Goal: Task Accomplishment & Management: Complete application form

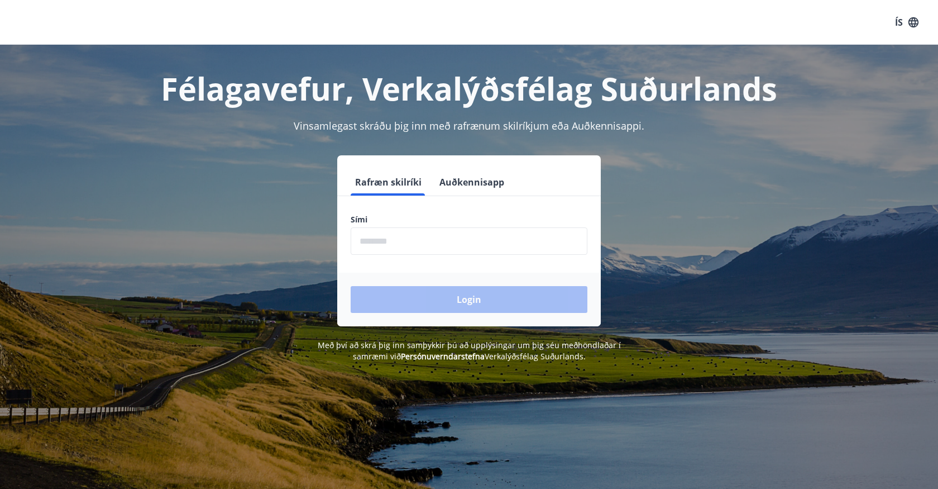
click at [427, 244] on input "phone" at bounding box center [469, 240] width 237 height 27
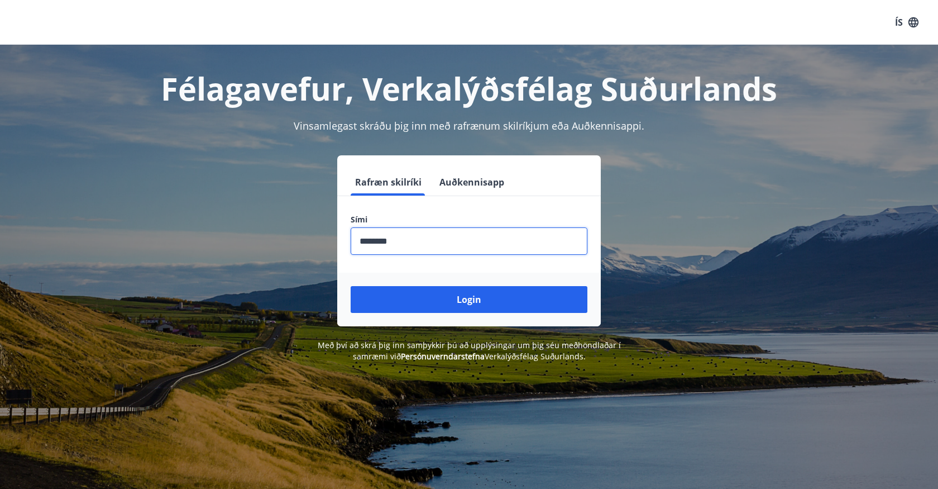
type input "********"
click at [351, 286] on button "Login" at bounding box center [469, 299] width 237 height 27
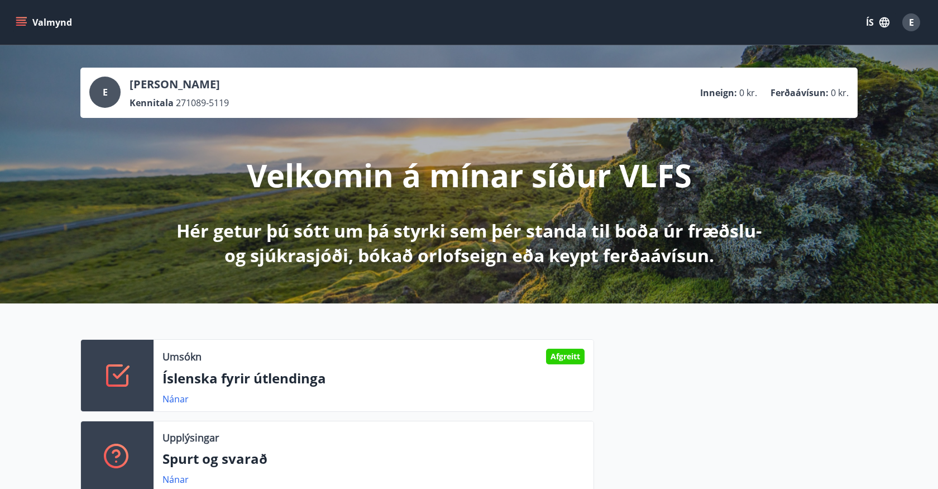
click at [890, 27] on icon "button" at bounding box center [885, 22] width 12 height 12
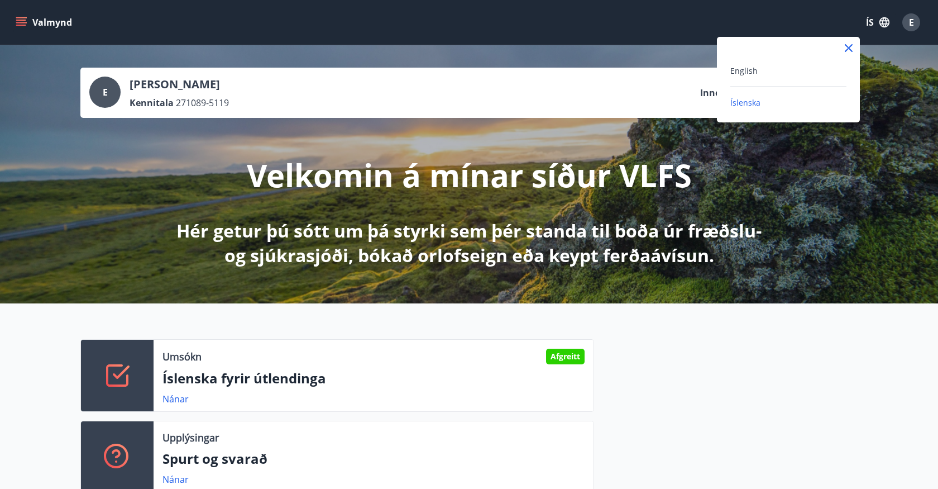
click at [812, 69] on div "English" at bounding box center [789, 70] width 116 height 13
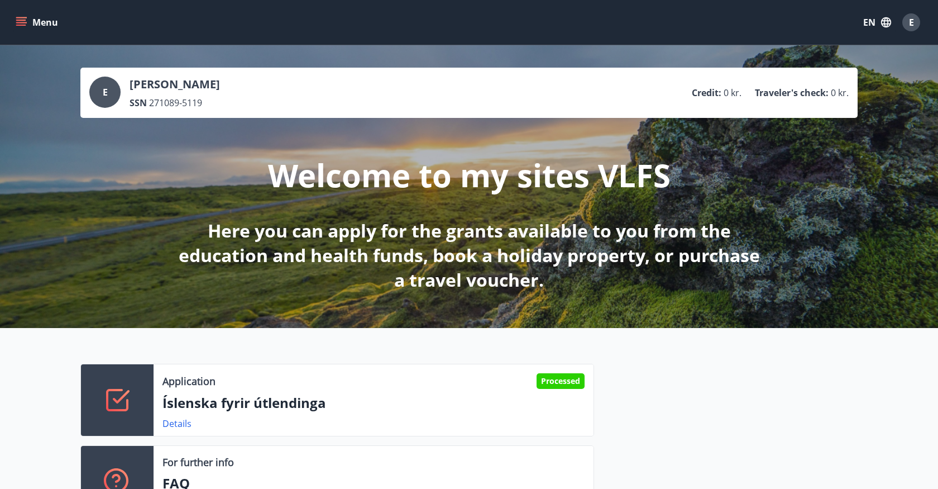
click at [33, 23] on button "Menu" at bounding box center [37, 22] width 49 height 20
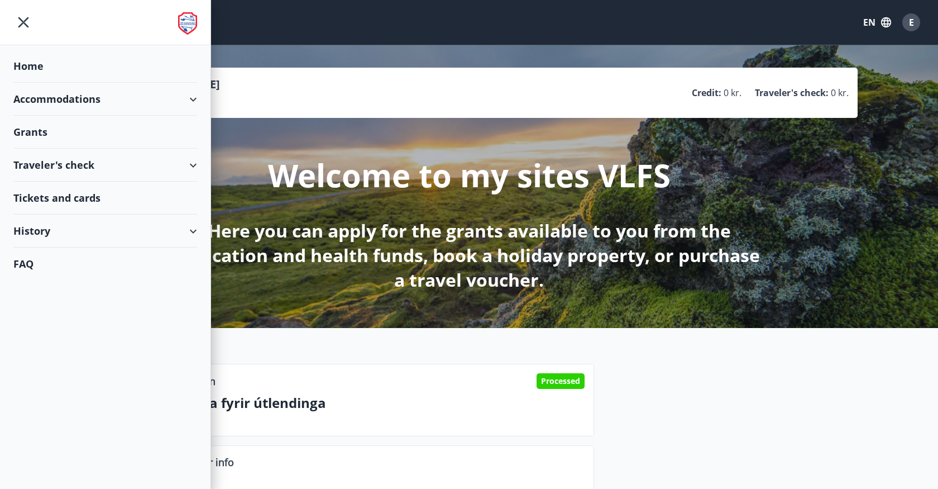
click at [68, 130] on div "Grants" at bounding box center [105, 132] width 184 height 33
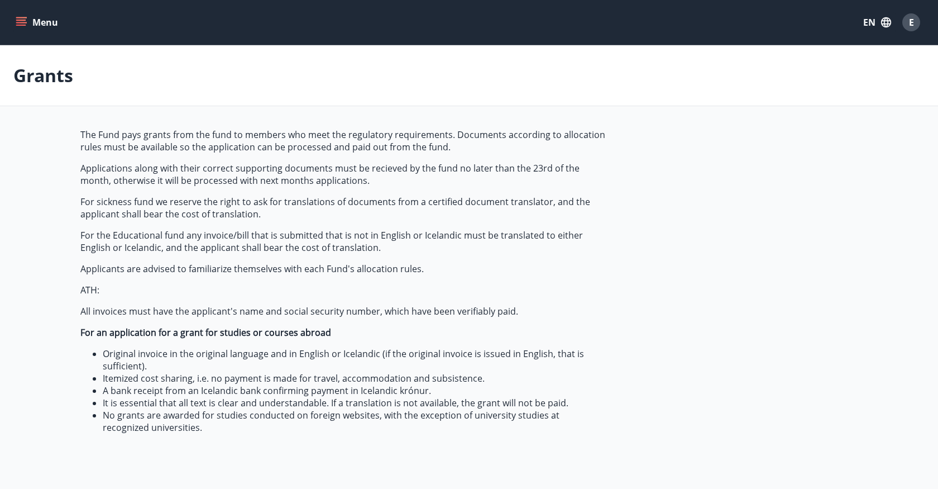
type input "***"
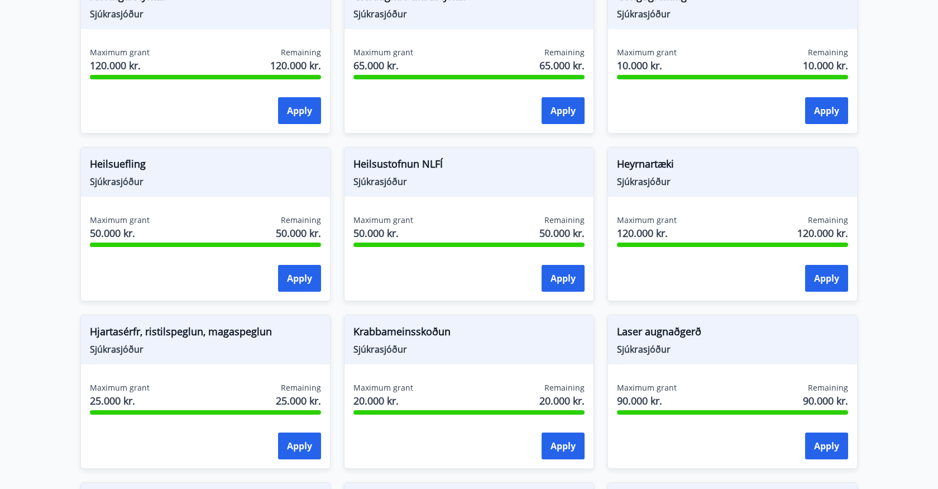
scroll to position [578, 0]
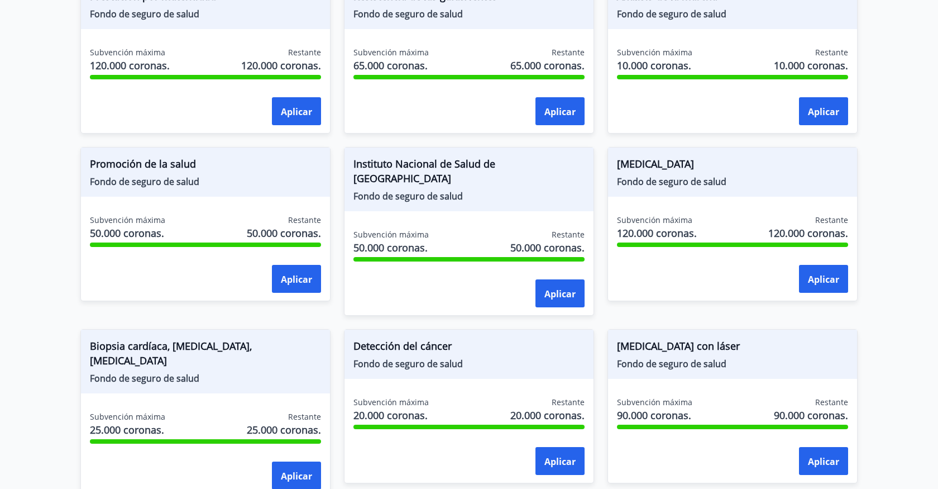
click at [885, 97] on main "Subvenciones El Fondo otorga subvenciones a los miembros que cumplen con los re…" at bounding box center [469, 156] width 938 height 1379
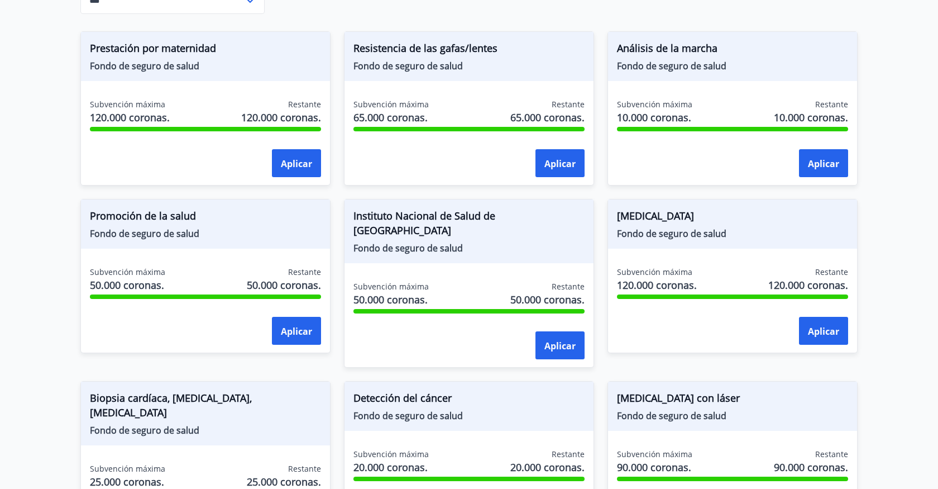
scroll to position [564, 0]
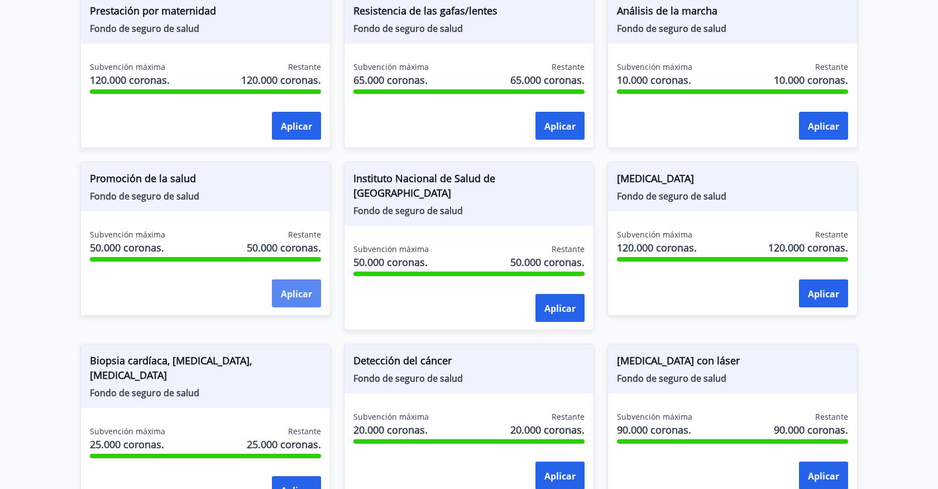
click at [295, 284] on button "Aplicar" at bounding box center [296, 293] width 49 height 28
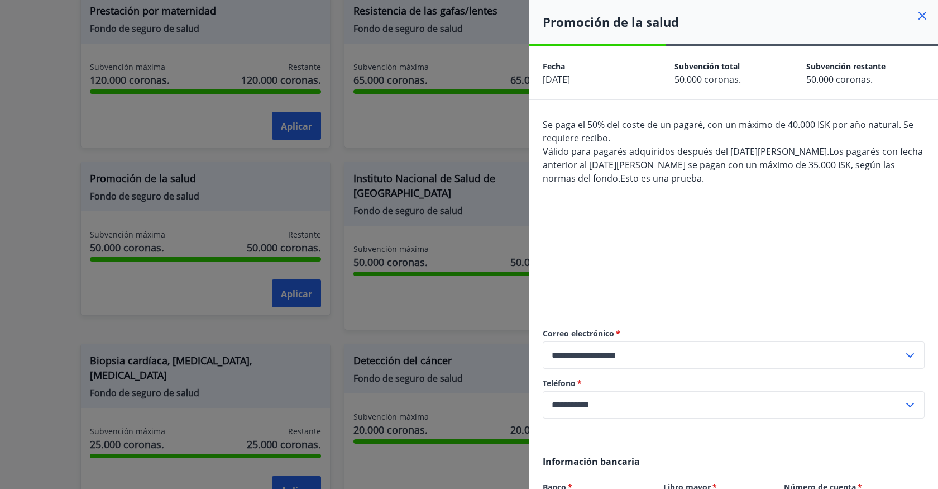
click at [922, 17] on icon at bounding box center [922, 15] width 13 height 13
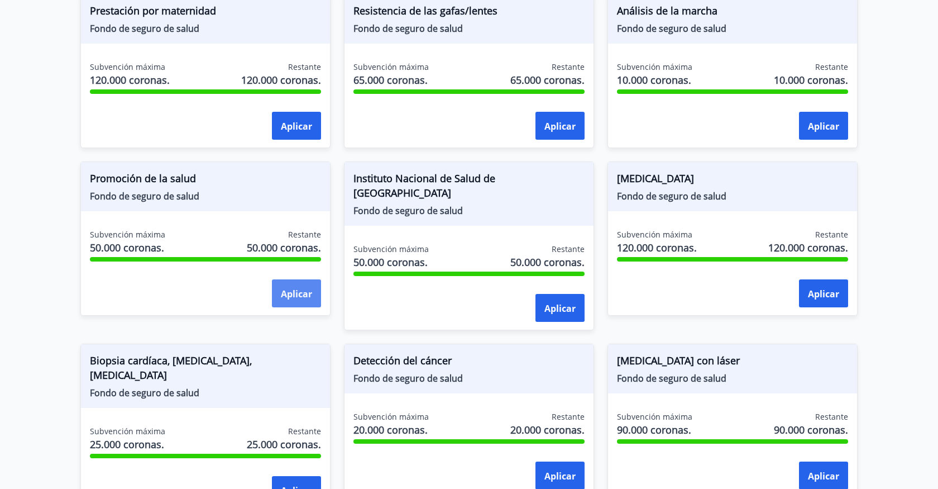
click at [308, 300] on button "Aplicar" at bounding box center [296, 293] width 49 height 28
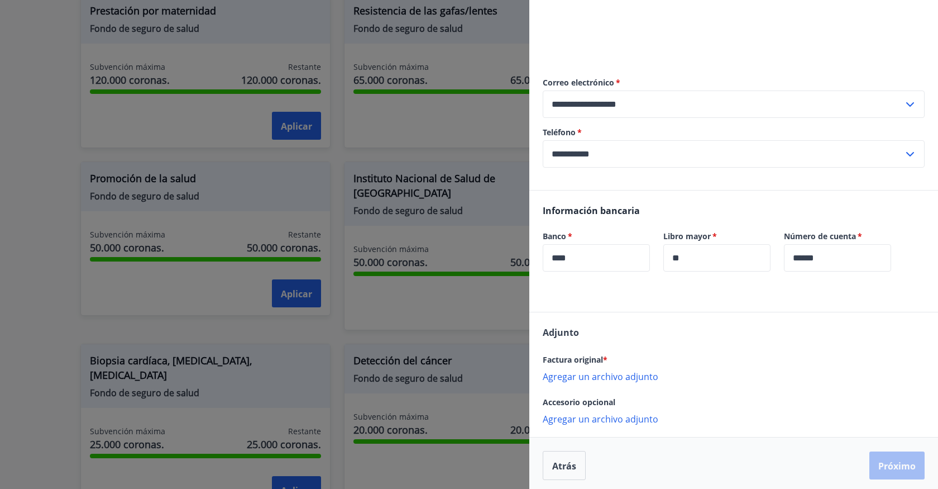
scroll to position [255, 0]
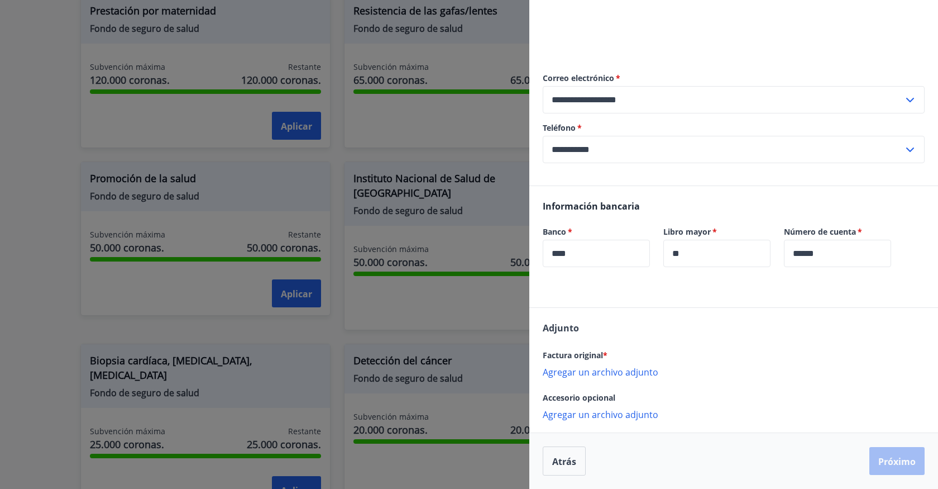
click at [629, 375] on font "Agregar un archivo adjunto" at bounding box center [601, 372] width 116 height 12
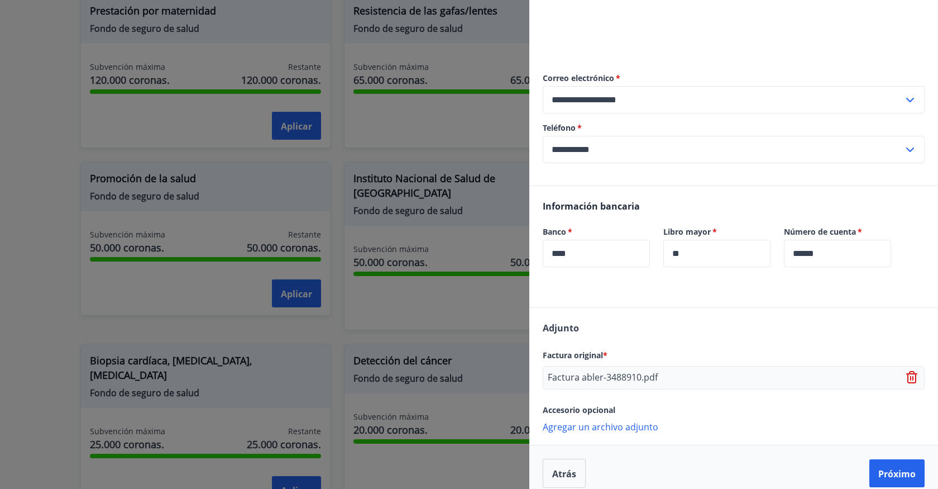
scroll to position [268, 0]
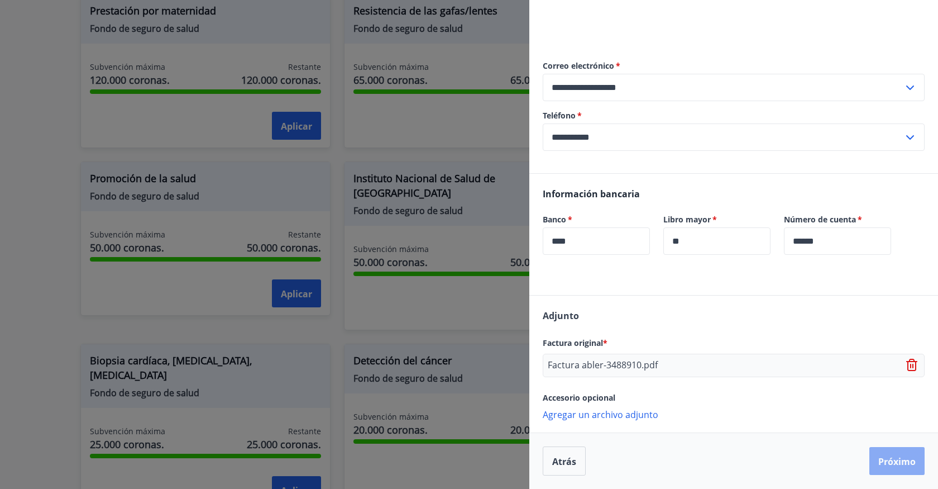
click at [887, 459] on font "Próximo" at bounding box center [897, 461] width 37 height 12
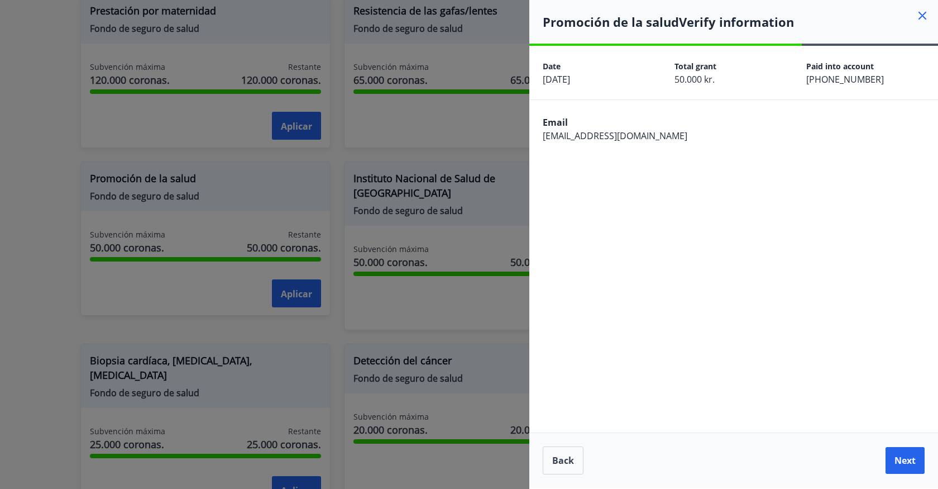
scroll to position [0, 0]
click at [887, 459] on font "Próximo" at bounding box center [897, 460] width 37 height 12
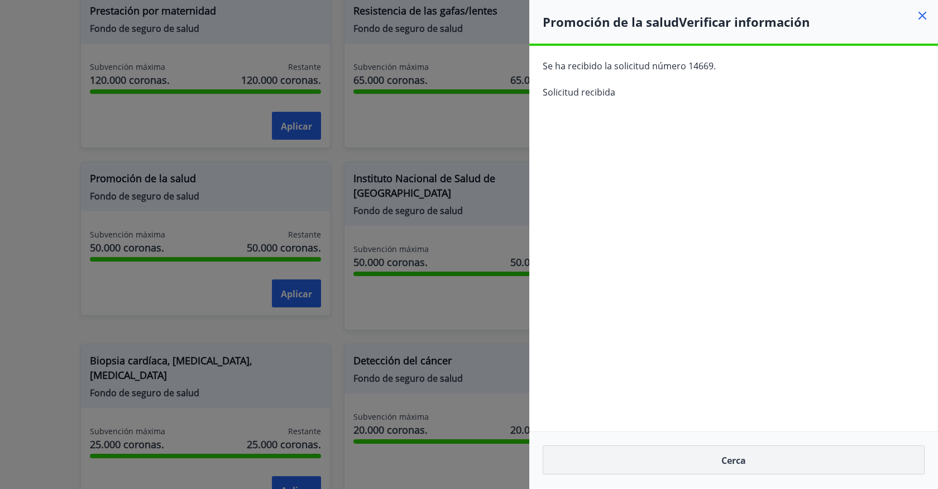
click at [772, 466] on button "Cerca" at bounding box center [734, 459] width 382 height 29
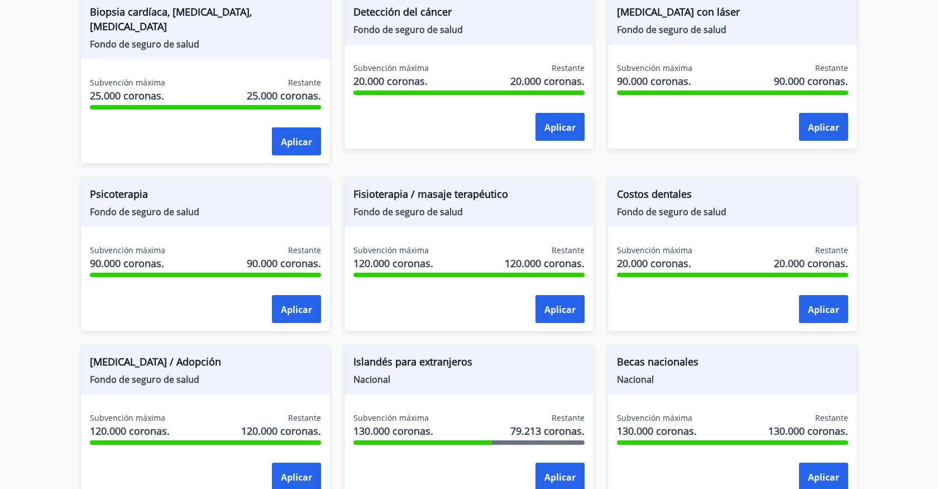
scroll to position [968, 0]
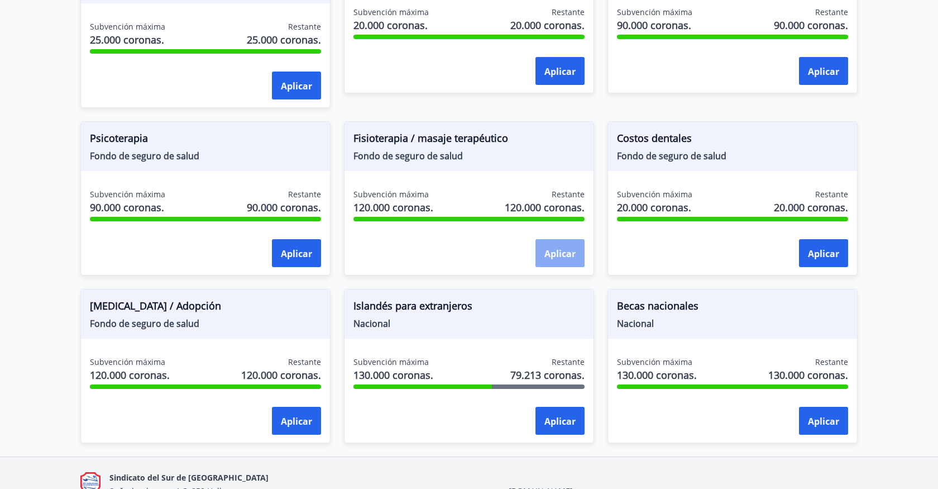
click at [555, 247] on font "Aplicar" at bounding box center [560, 253] width 31 height 12
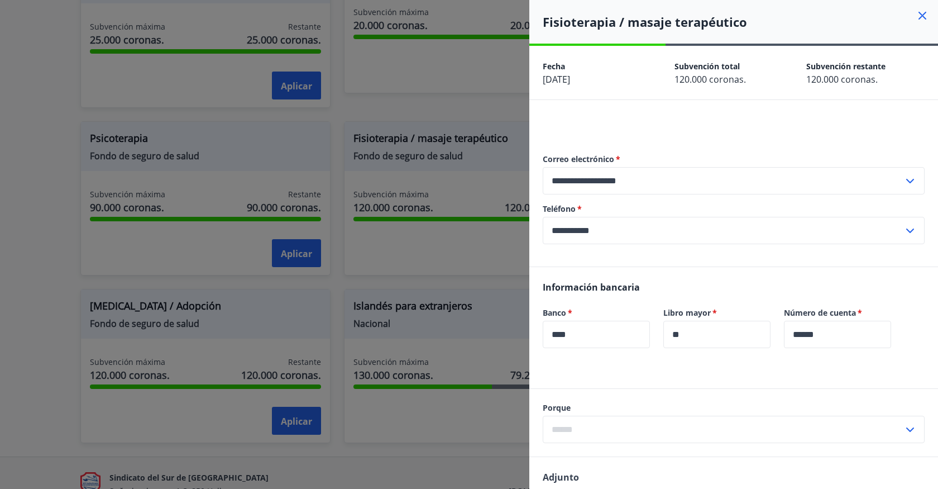
click at [923, 13] on icon at bounding box center [922, 15] width 13 height 13
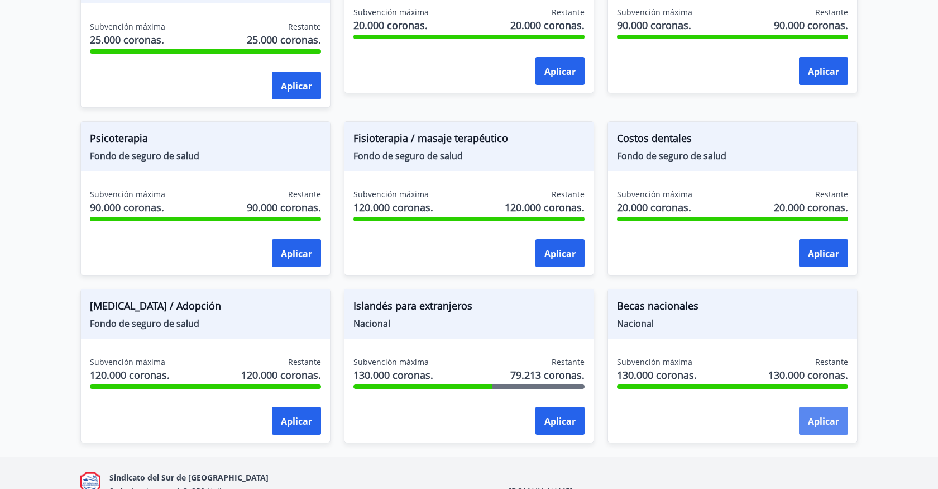
click at [818, 407] on button "Aplicar" at bounding box center [823, 421] width 49 height 28
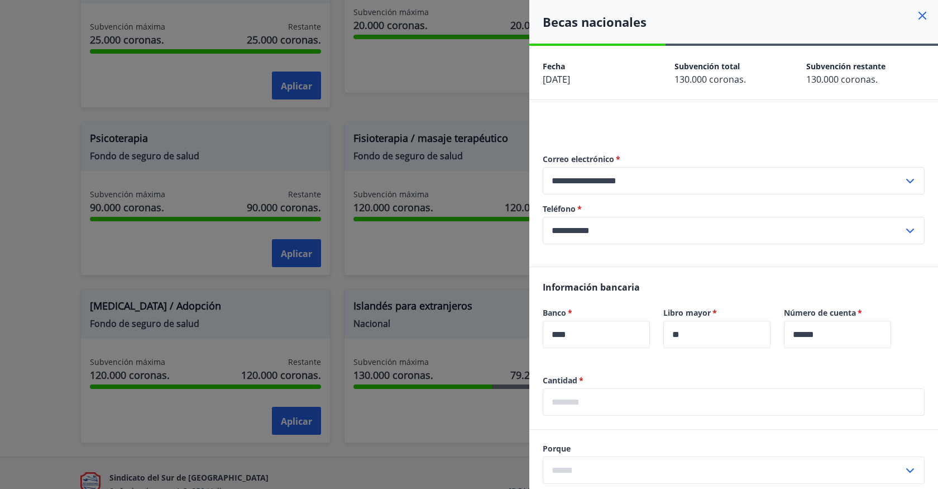
click at [916, 12] on icon at bounding box center [922, 15] width 13 height 13
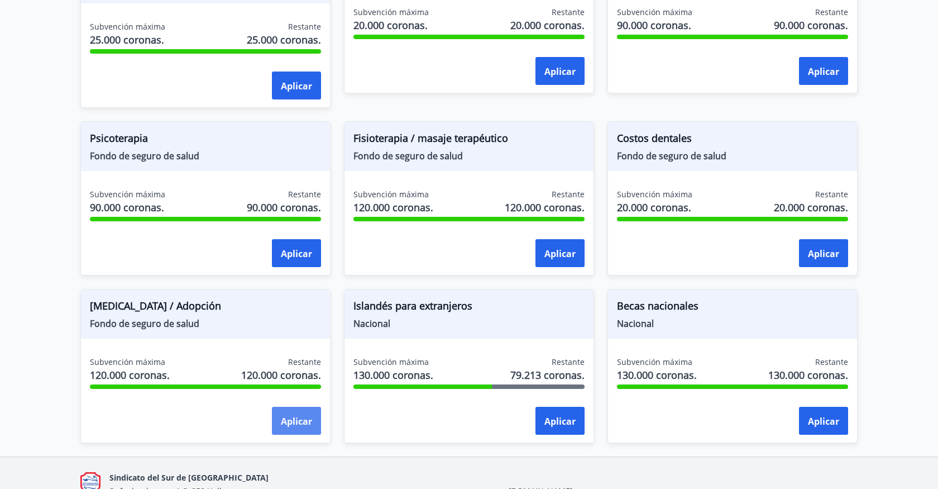
click at [297, 415] on font "Aplicar" at bounding box center [296, 421] width 31 height 12
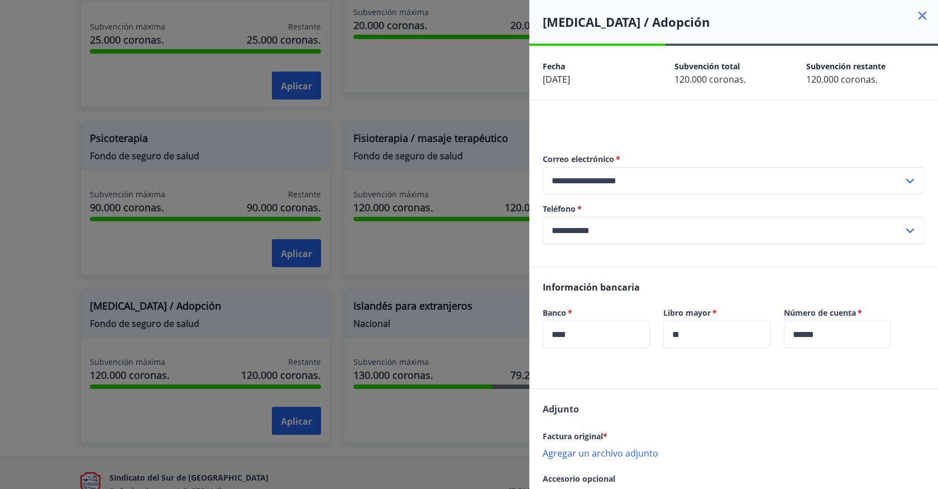
click at [928, 20] on icon at bounding box center [922, 15] width 13 height 13
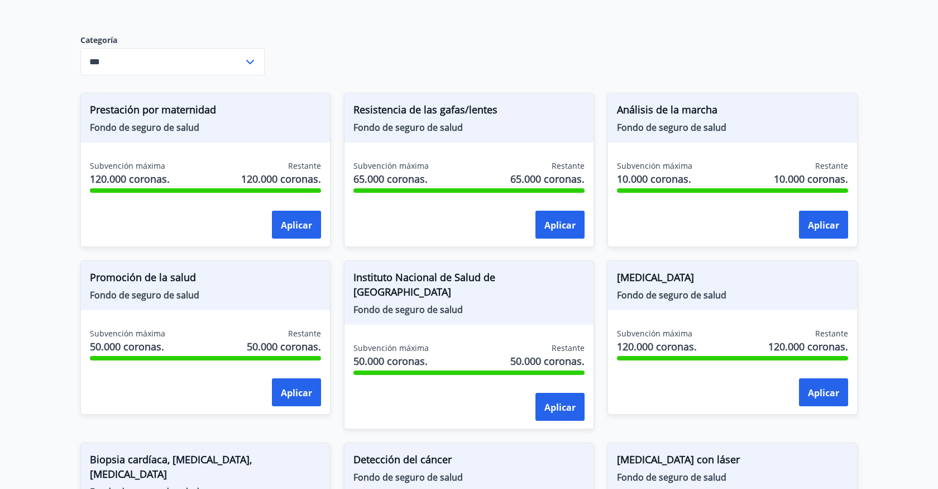
scroll to position [465, 0]
click at [836, 225] on font "Aplicar" at bounding box center [823, 224] width 31 height 12
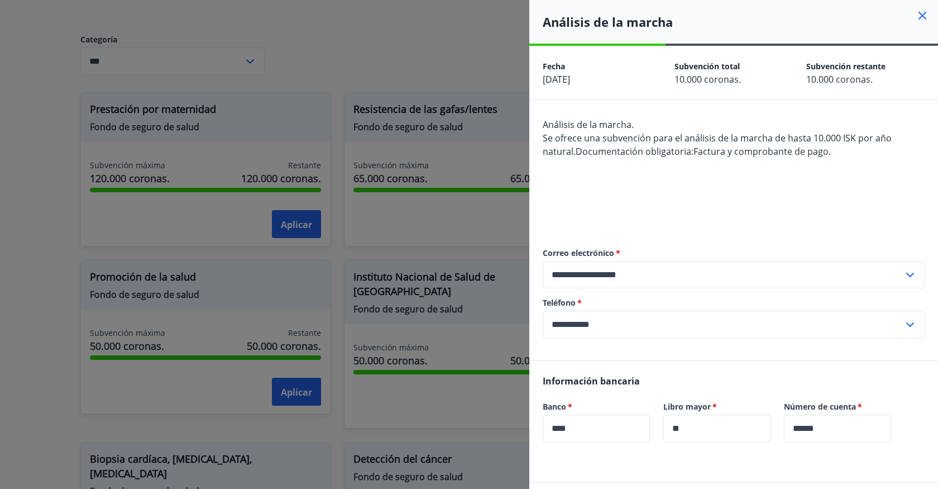
click at [924, 18] on icon at bounding box center [922, 15] width 13 height 13
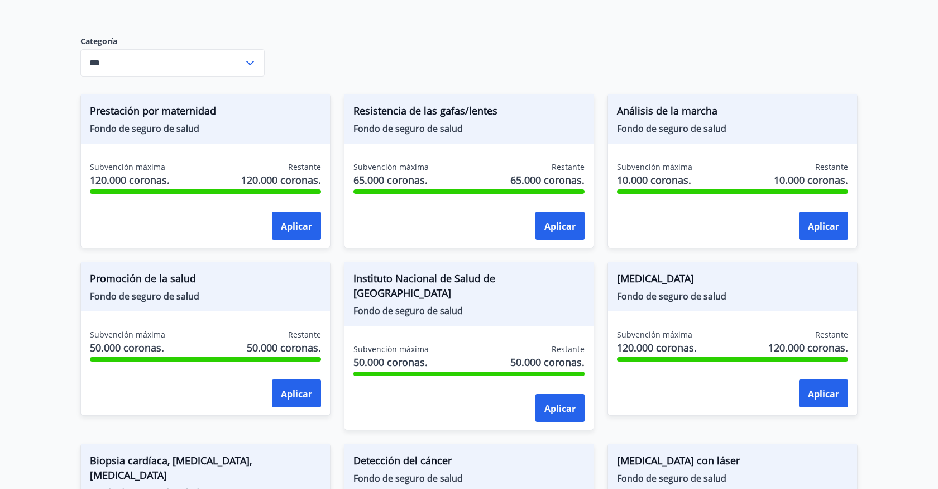
scroll to position [380, 0]
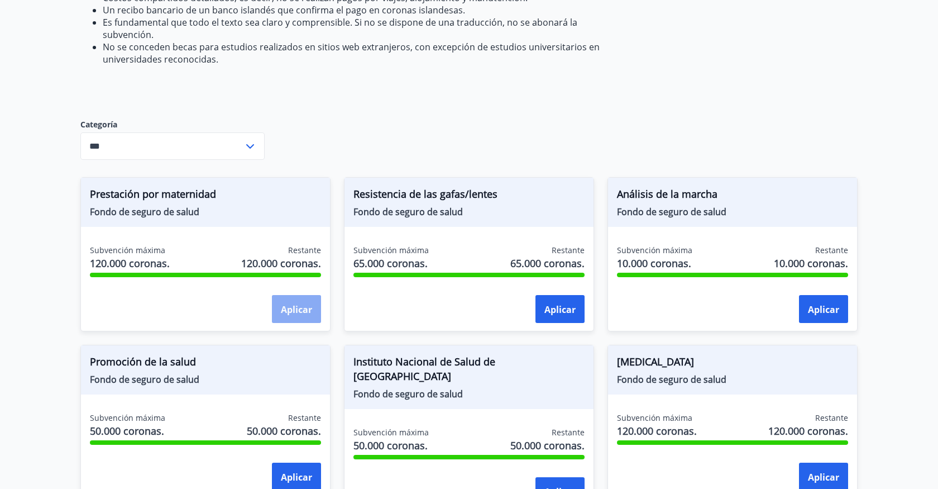
click at [317, 304] on button "Aplicar" at bounding box center [296, 309] width 49 height 28
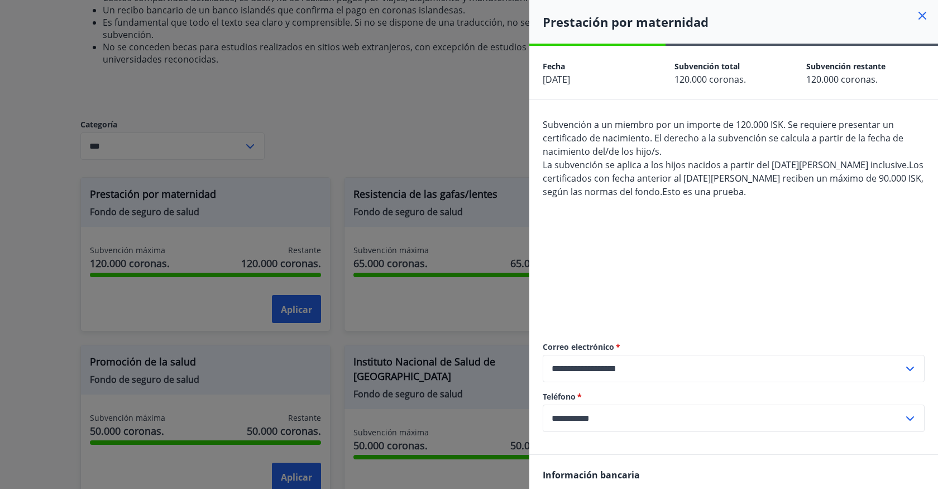
click at [924, 16] on icon at bounding box center [922, 15] width 13 height 13
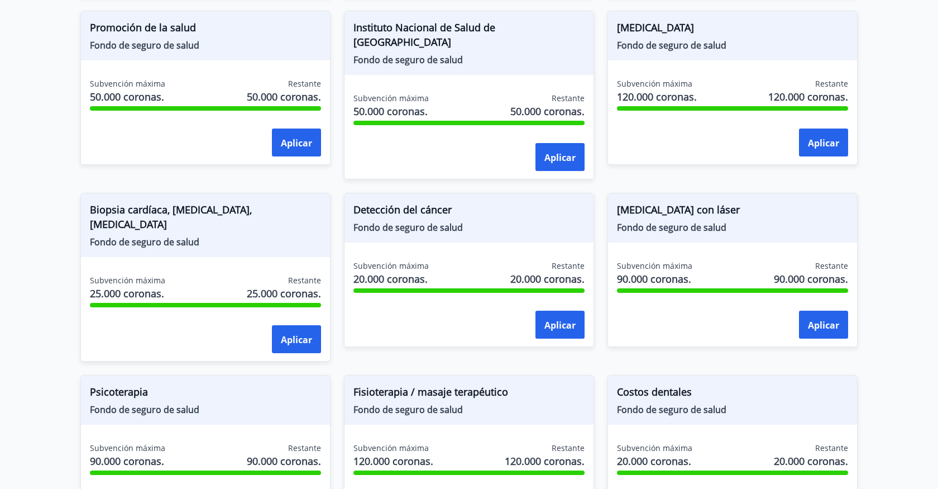
scroll to position [717, 0]
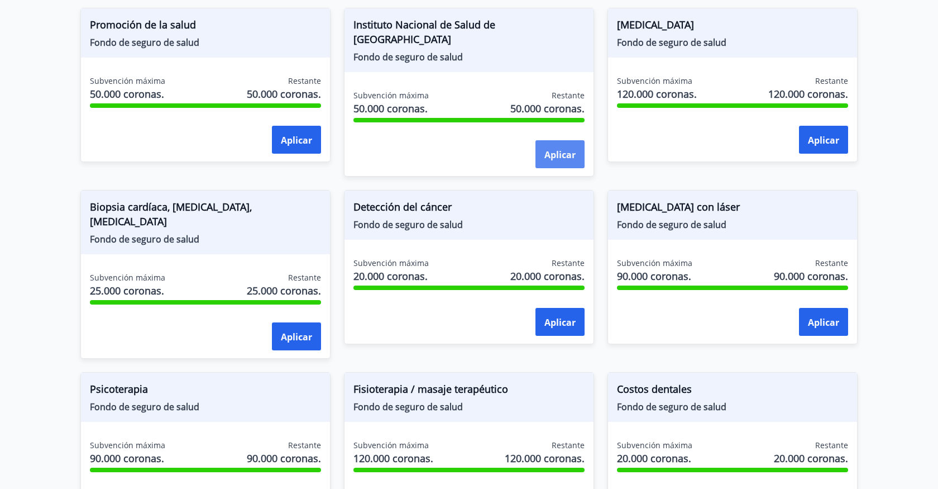
click at [568, 149] on font "Aplicar" at bounding box center [560, 155] width 31 height 12
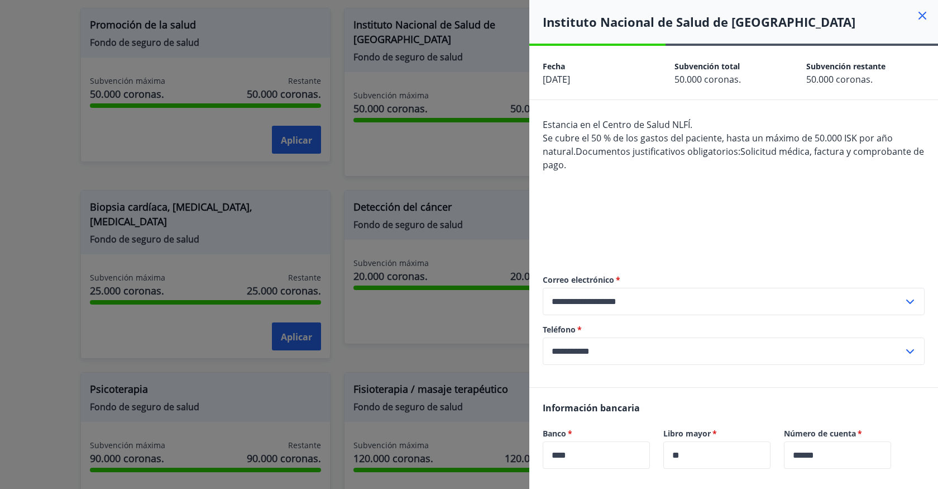
click at [923, 12] on icon at bounding box center [922, 15] width 13 height 13
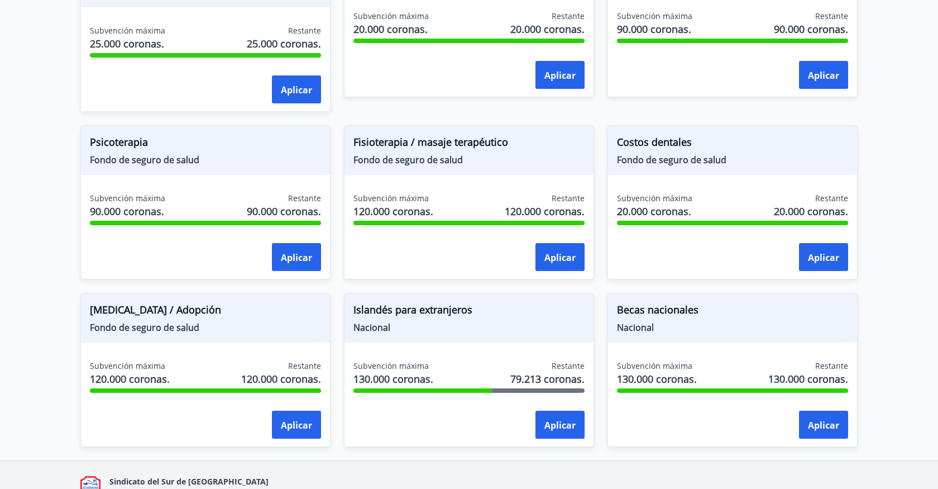
scroll to position [1000, 0]
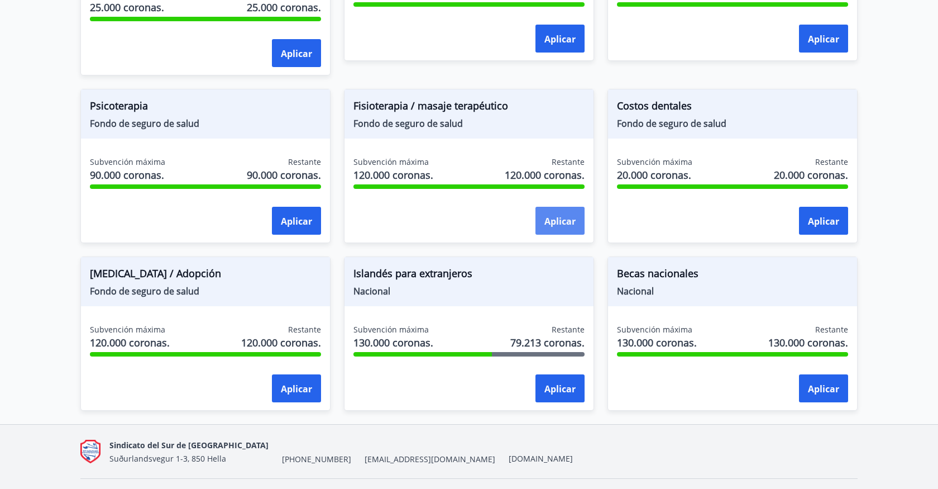
click at [566, 207] on button "Aplicar" at bounding box center [560, 221] width 49 height 28
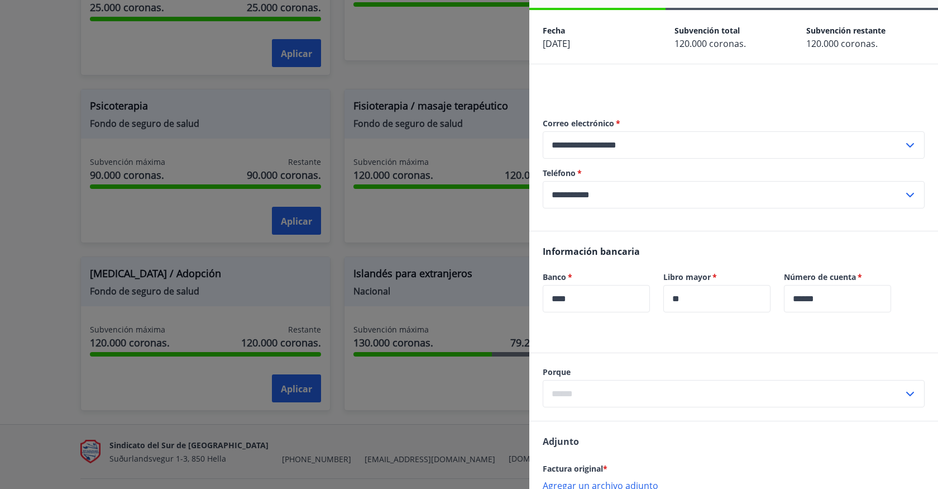
scroll to position [0, 0]
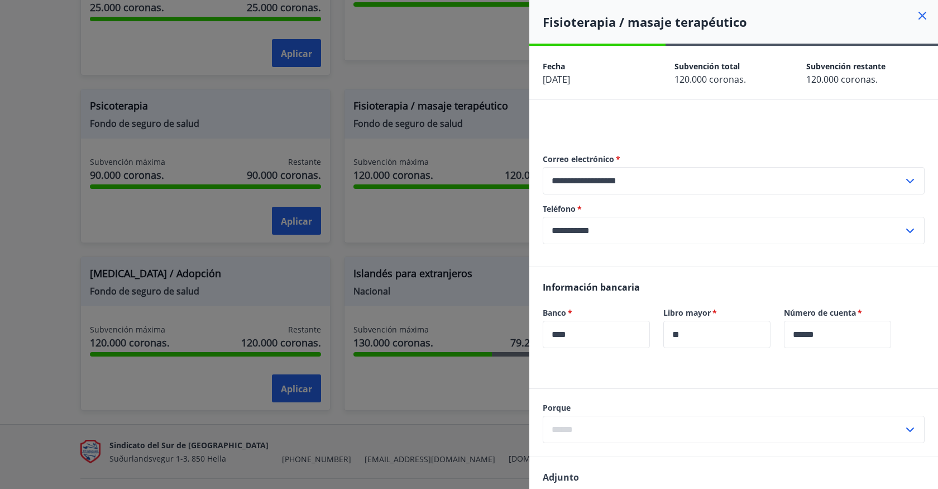
click at [922, 13] on icon at bounding box center [922, 15] width 13 height 13
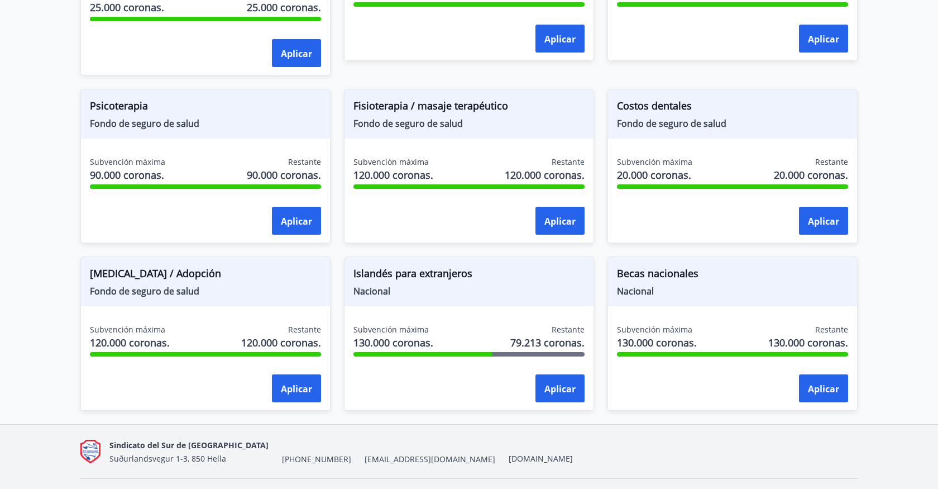
scroll to position [988, 0]
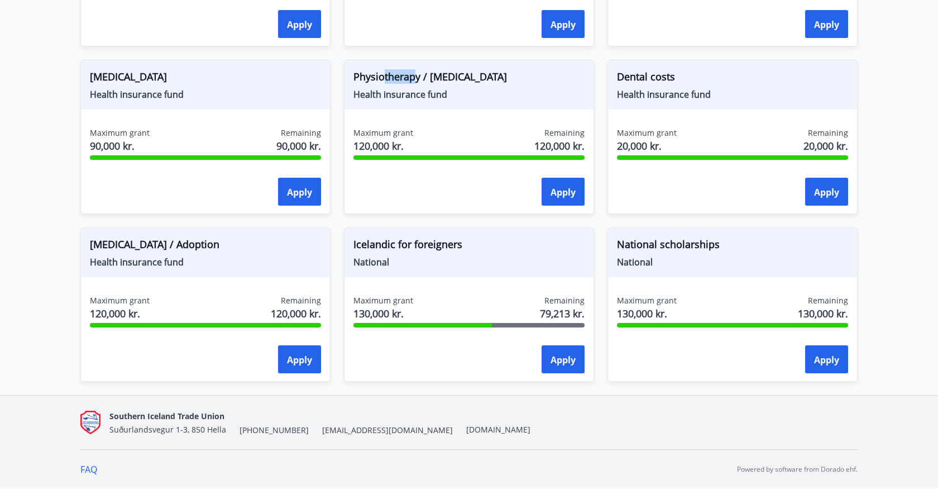
drag, startPoint x: 414, startPoint y: 80, endPoint x: 383, endPoint y: 82, distance: 31.3
click at [383, 82] on font "Physiotherapy / therapeutic massage" at bounding box center [431, 76] width 154 height 13
click at [428, 74] on font "Physiotherapy / therapeutic massage" at bounding box center [431, 76] width 154 height 13
drag, startPoint x: 419, startPoint y: 77, endPoint x: 355, endPoint y: 75, distance: 64.8
click at [355, 75] on font "Physiotherapy / therapeutic massage" at bounding box center [431, 76] width 154 height 13
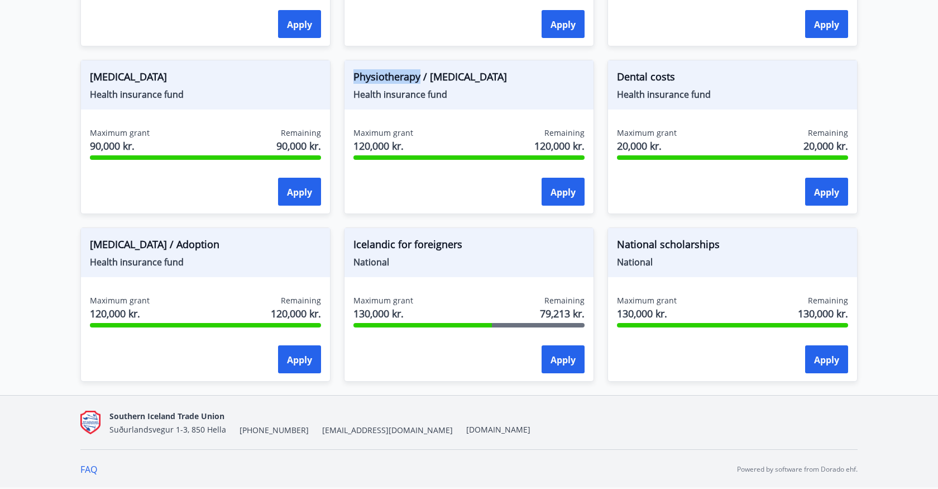
copy font "Physiotherapy"
click at [342, 231] on div "Icelandic for foreigners National Maximum grant 130,000 kr. Remaining 79,213 kr…" at bounding box center [463, 298] width 264 height 168
click at [565, 197] on font "Apply" at bounding box center [563, 192] width 25 height 12
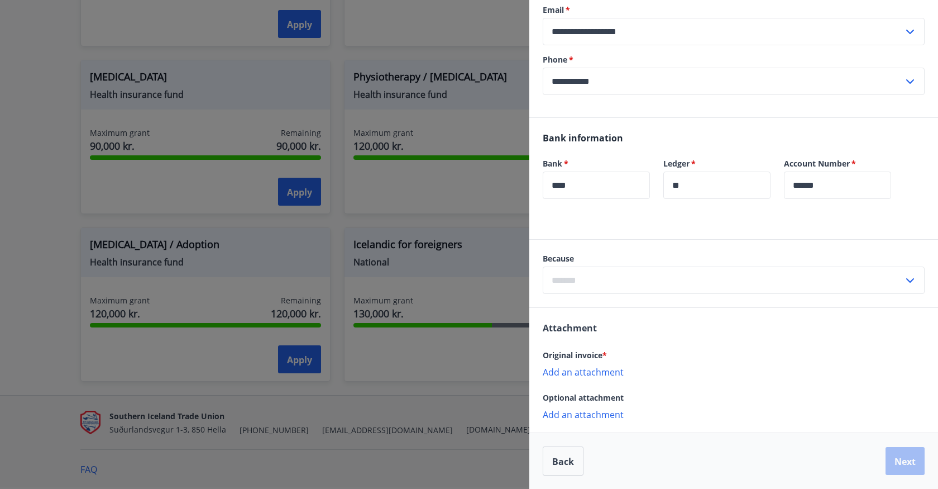
scroll to position [0, 0]
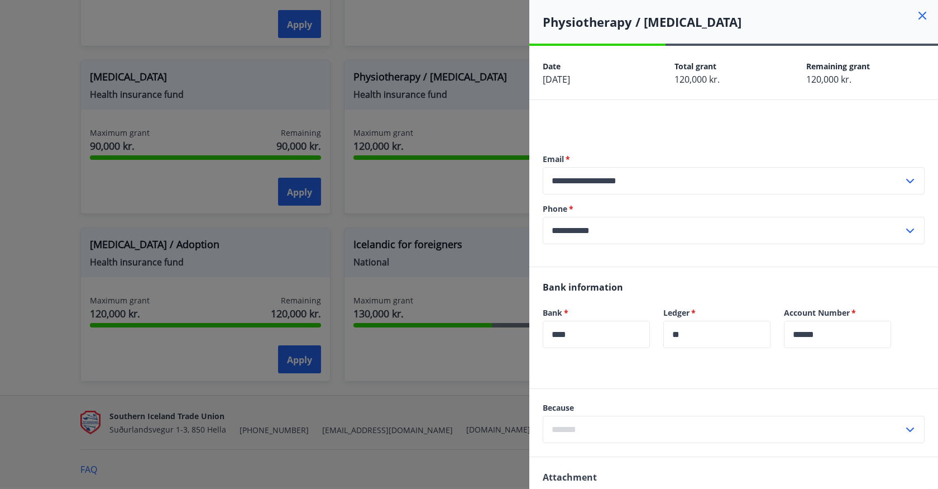
click at [922, 9] on icon at bounding box center [922, 15] width 13 height 13
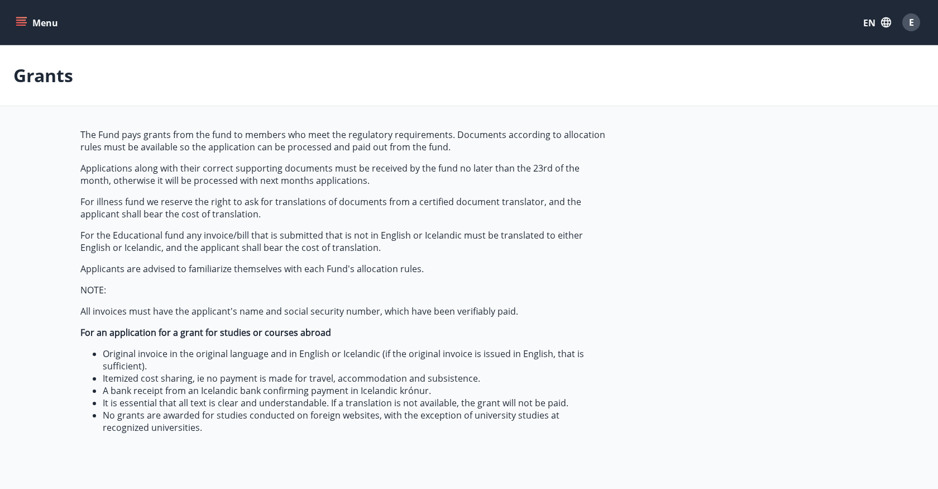
click at [42, 23] on font "Menu" at bounding box center [45, 23] width 26 height 12
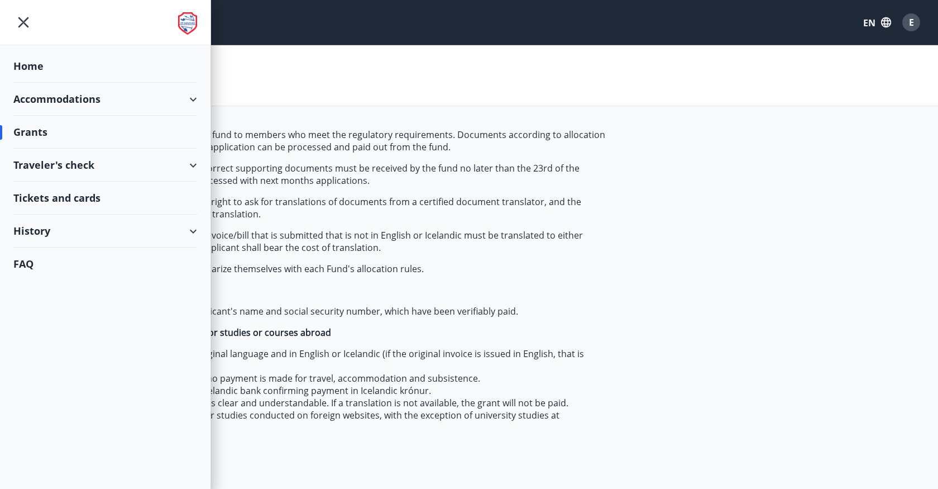
click at [194, 20] on img at bounding box center [187, 23] width 19 height 22
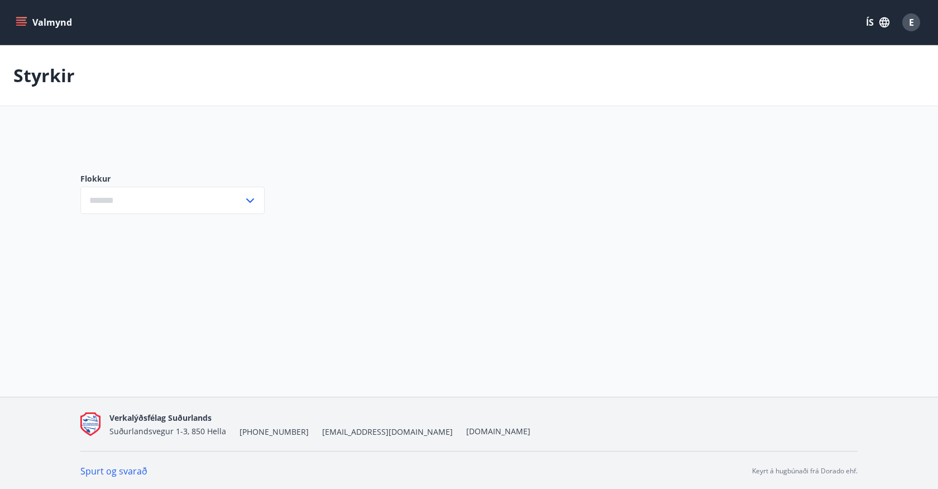
type input "***"
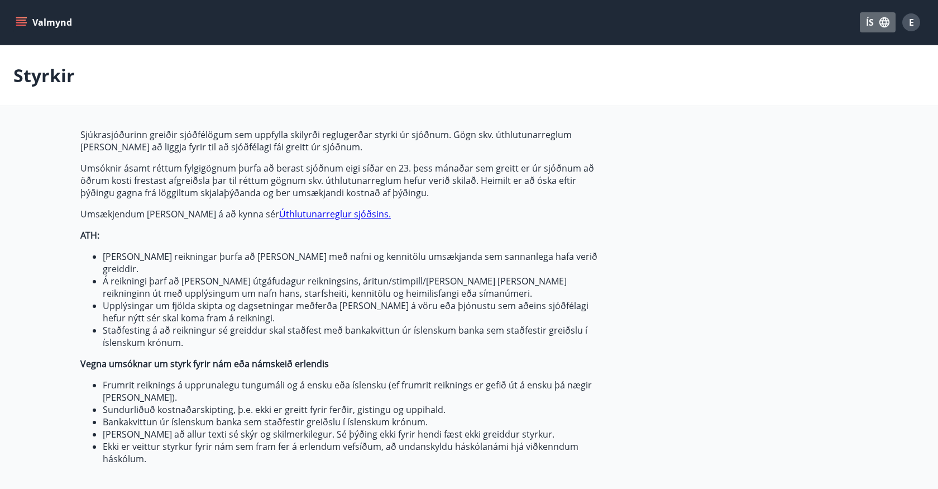
click at [877, 25] on button "ÍS" at bounding box center [878, 22] width 36 height 20
click at [845, 66] on div "English" at bounding box center [789, 70] width 116 height 13
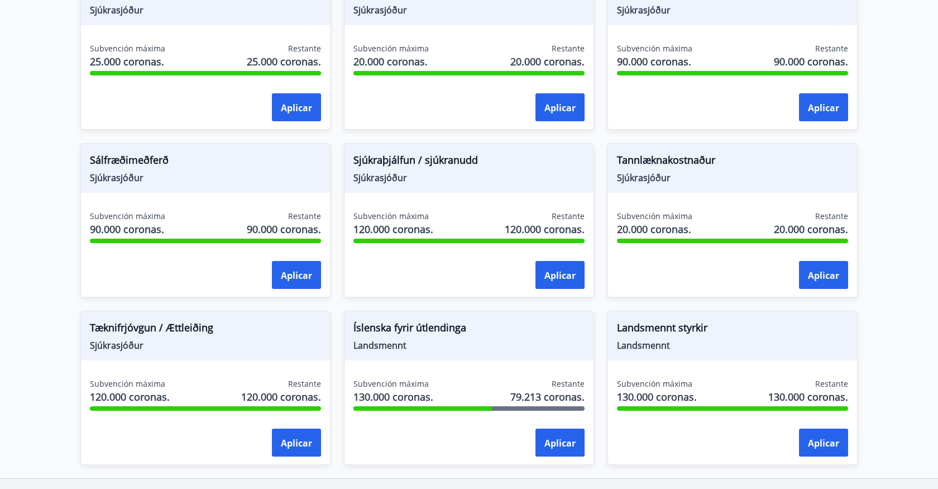
scroll to position [905, 0]
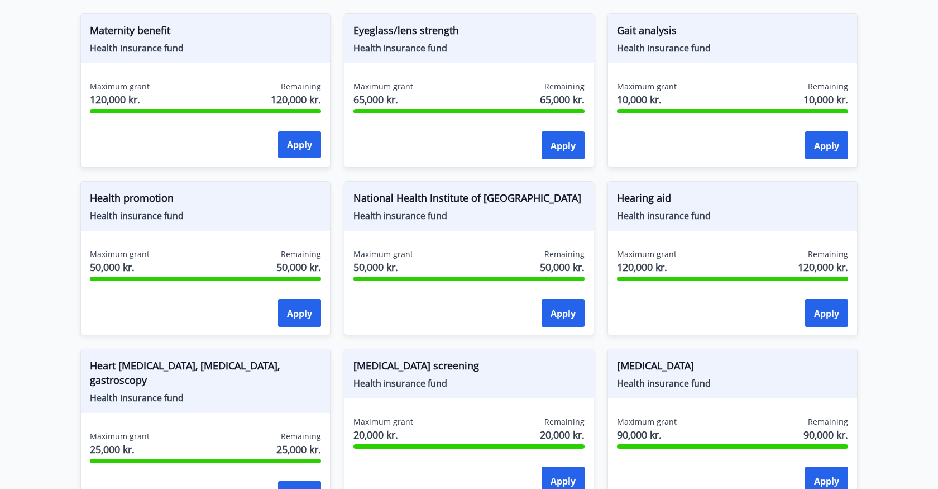
scroll to position [532, 0]
click at [563, 314] on font "Apply" at bounding box center [563, 313] width 25 height 12
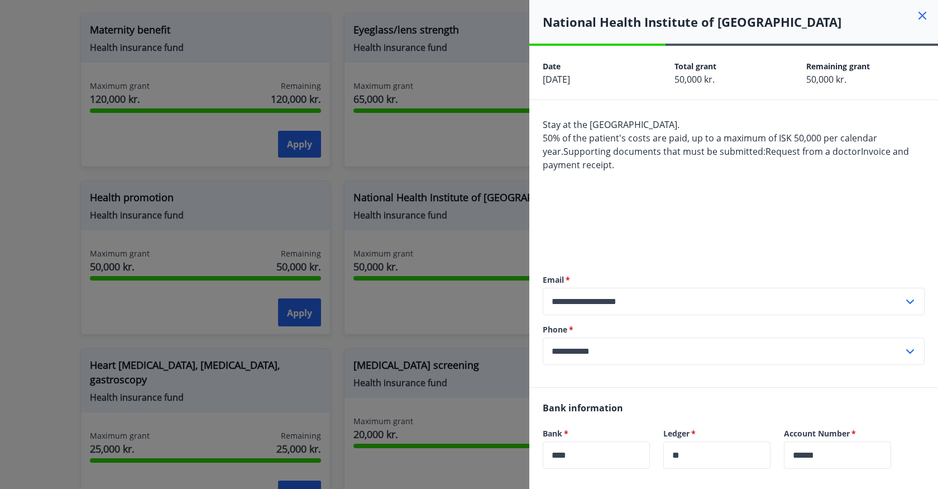
click at [497, 168] on div at bounding box center [469, 244] width 938 height 489
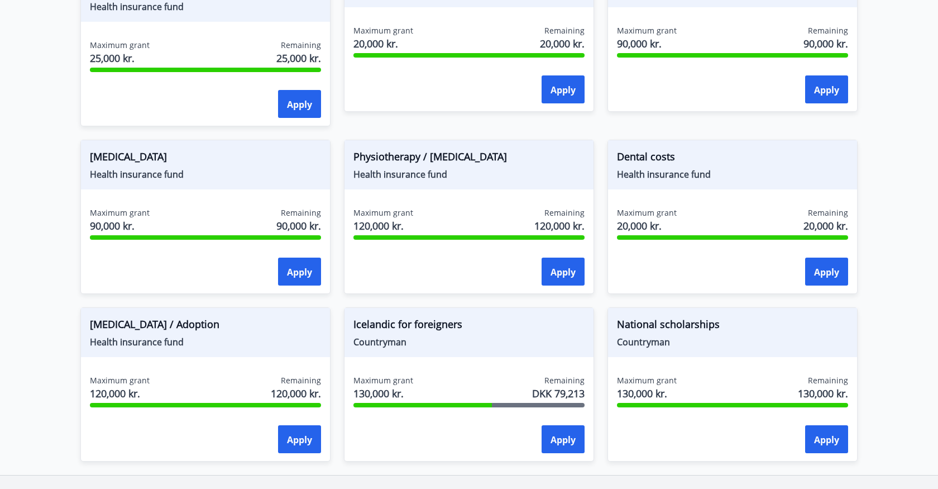
scroll to position [924, 0]
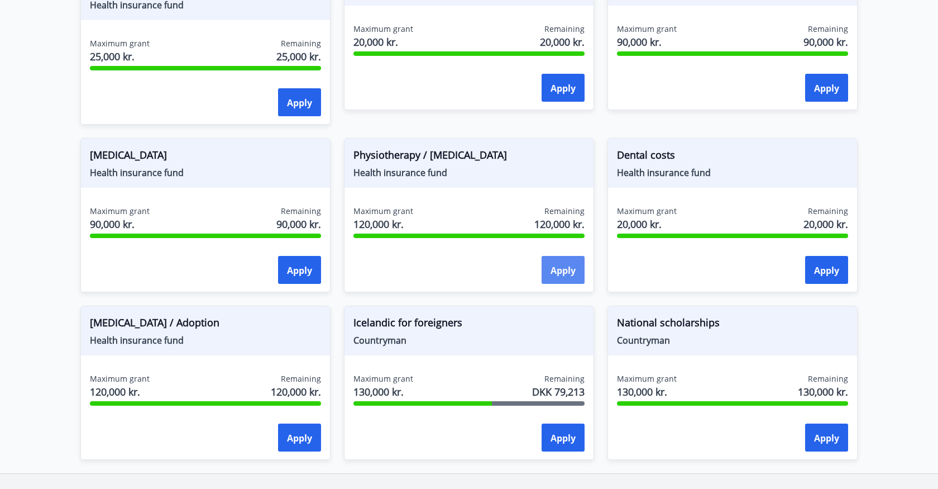
click at [565, 262] on button "Apply" at bounding box center [563, 270] width 43 height 28
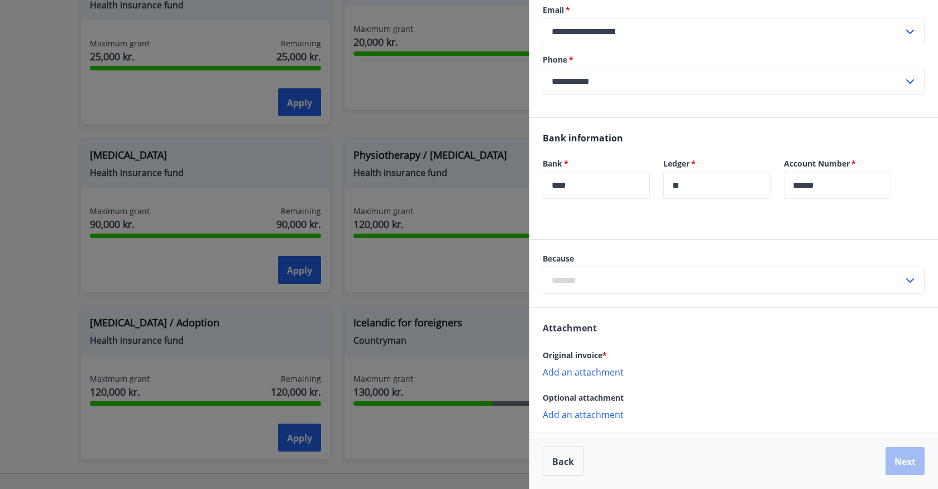
scroll to position [0, 0]
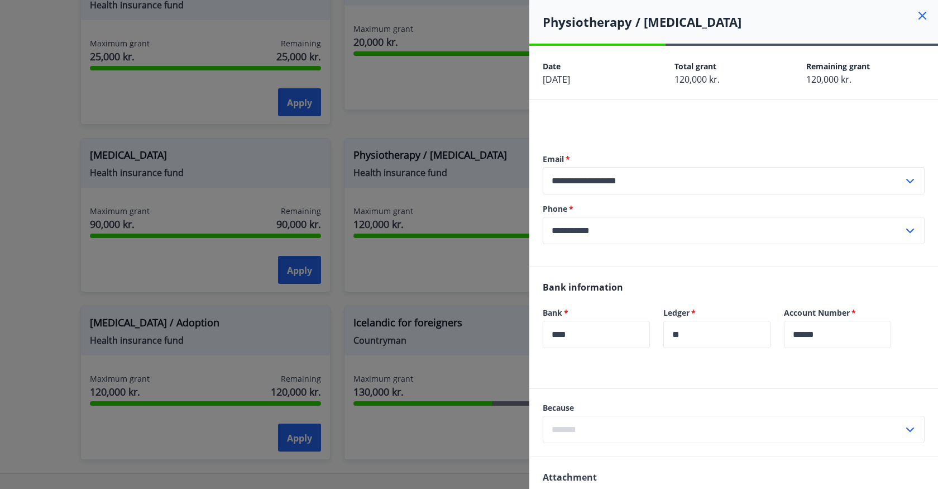
click at [927, 24] on h4 "Physiotherapy / therapeutic massage" at bounding box center [740, 21] width 395 height 17
click at [925, 17] on icon at bounding box center [923, 16] width 8 height 8
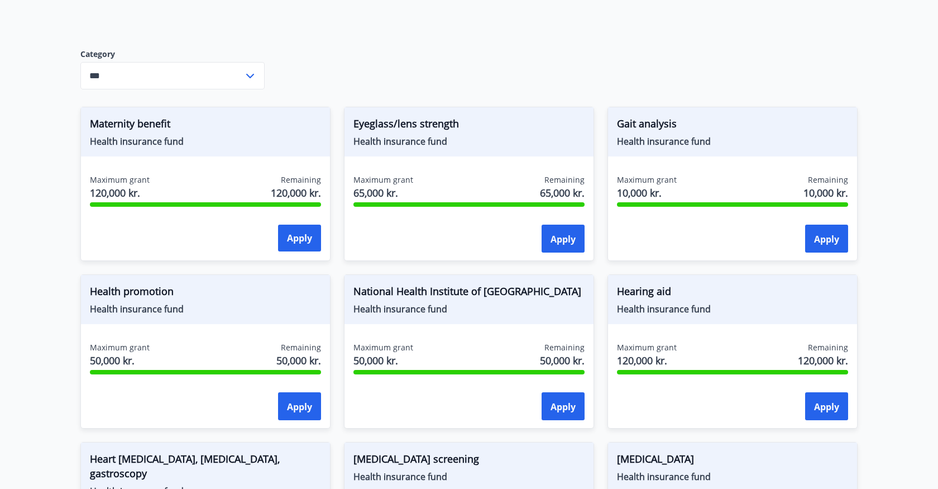
scroll to position [462, 0]
